Goal: Information Seeking & Learning: Learn about a topic

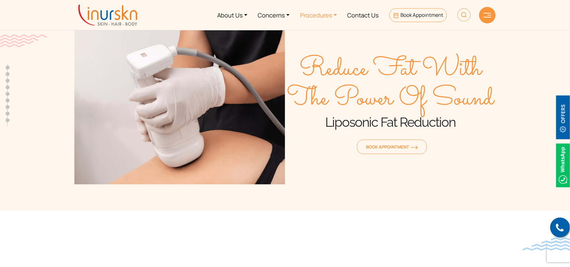
click at [318, 13] on link "Procedures" at bounding box center [318, 15] width 47 height 25
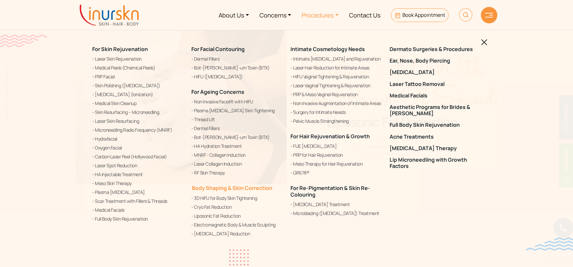
click at [216, 188] on link "Body Shaping & Skin Correction" at bounding box center [231, 187] width 81 height 7
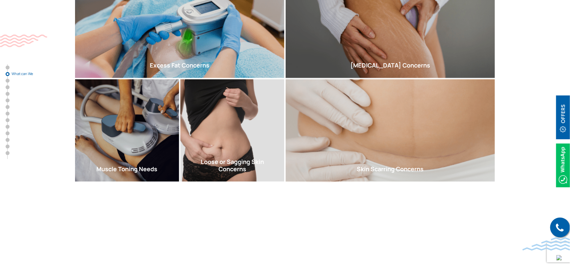
scroll to position [329, 0]
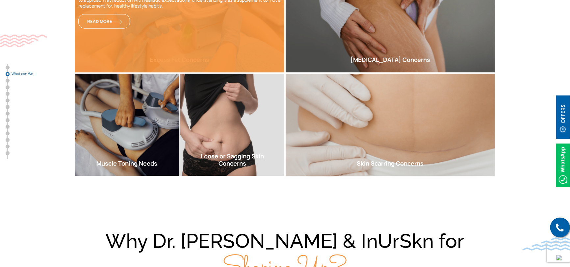
click at [212, 31] on div "Excess body fat is a global health issue that contributes to numerous condition…" at bounding box center [179, 21] width 209 height 102
click at [89, 18] on span "Read More" at bounding box center [104, 21] width 34 height 6
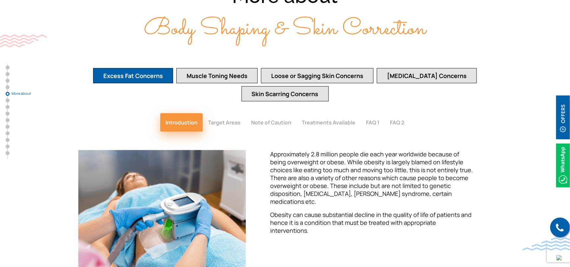
scroll to position [1281, 0]
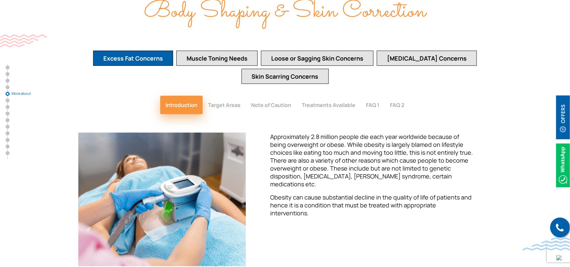
click at [317, 96] on button "Treatments Available" at bounding box center [329, 105] width 64 height 18
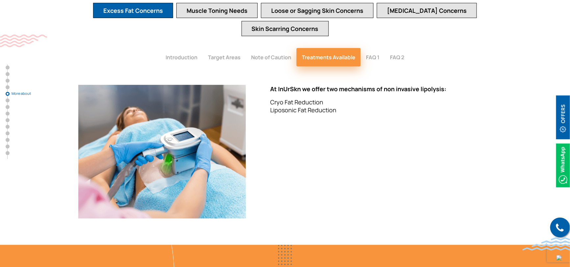
scroll to position [1347, 0]
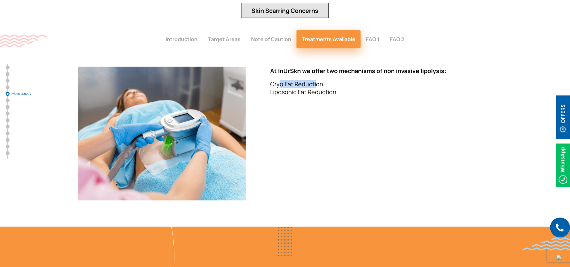
drag, startPoint x: 281, startPoint y: 66, endPoint x: 315, endPoint y: 68, distance: 34.0
click at [315, 80] on p "Cryo Fat Reduction Liposonic Fat Reduction" at bounding box center [372, 88] width 205 height 16
click at [280, 80] on p "Cryo Fat Reduction Liposonic Fat Reduction" at bounding box center [372, 88] width 205 height 16
drag, startPoint x: 274, startPoint y: 78, endPoint x: 330, endPoint y: 78, distance: 56.6
click at [330, 80] on p "Cryo Fat Reduction Liposonic Fat Reduction" at bounding box center [372, 88] width 205 height 16
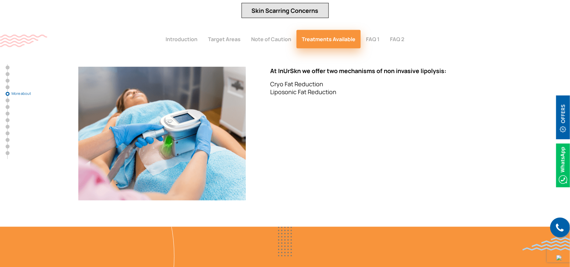
click at [333, 80] on p "Cryo Fat Reduction Liposonic Fat Reduction" at bounding box center [372, 88] width 205 height 16
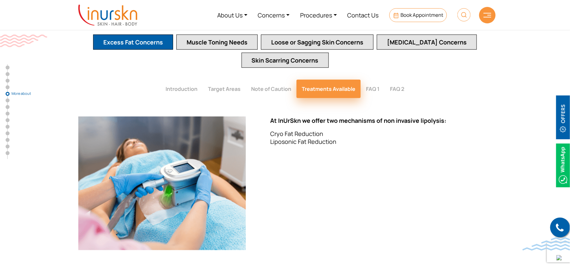
scroll to position [1248, 0]
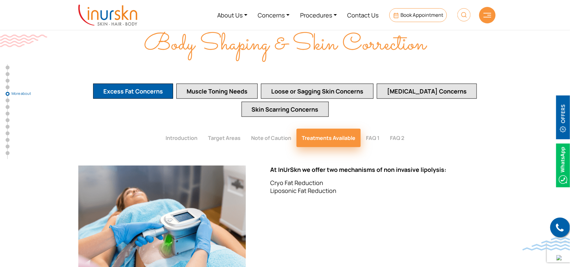
click at [376, 129] on button "FAQ 1" at bounding box center [373, 138] width 24 height 18
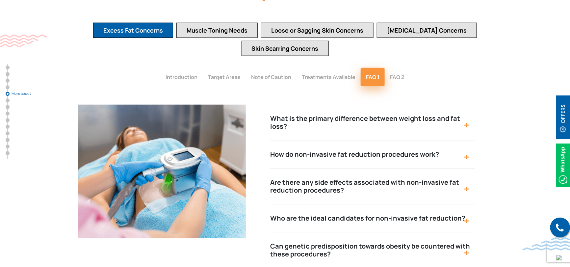
scroll to position [1314, 0]
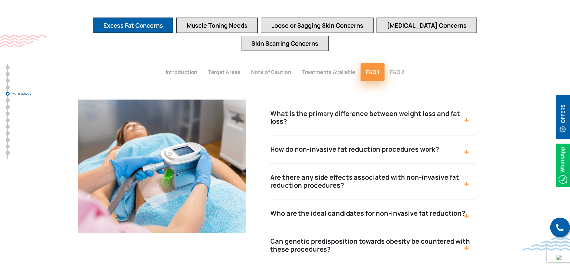
click at [389, 136] on button "How do non-invasive fat reduction procedures work?" at bounding box center [372, 150] width 205 height 28
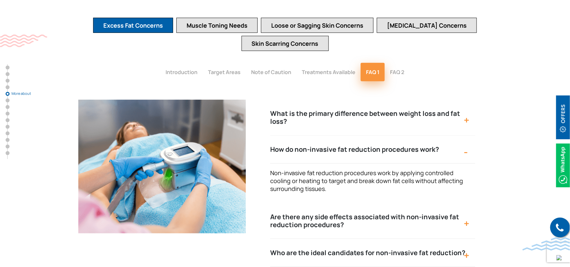
click at [389, 136] on button "How do non-invasive fat reduction procedures work?" at bounding box center [372, 150] width 205 height 28
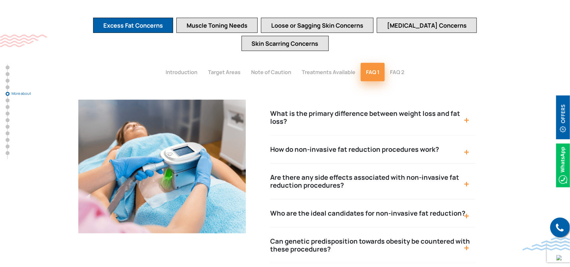
click at [402, 63] on button "FAQ 2" at bounding box center [397, 72] width 25 height 18
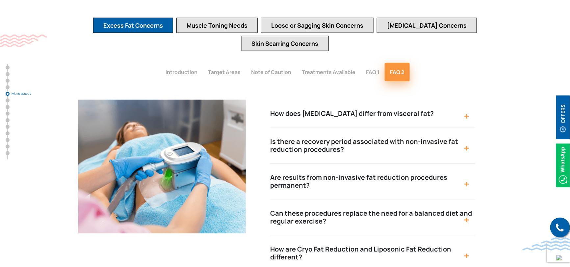
click at [379, 63] on button "FAQ 1" at bounding box center [373, 72] width 24 height 18
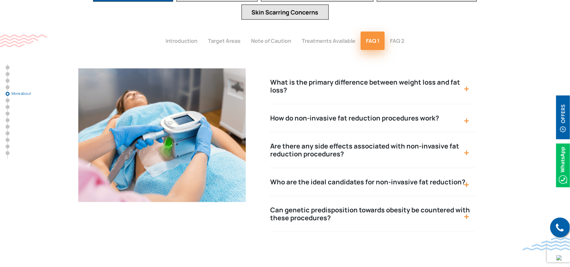
scroll to position [1347, 0]
